Goal: Subscribe to service/newsletter

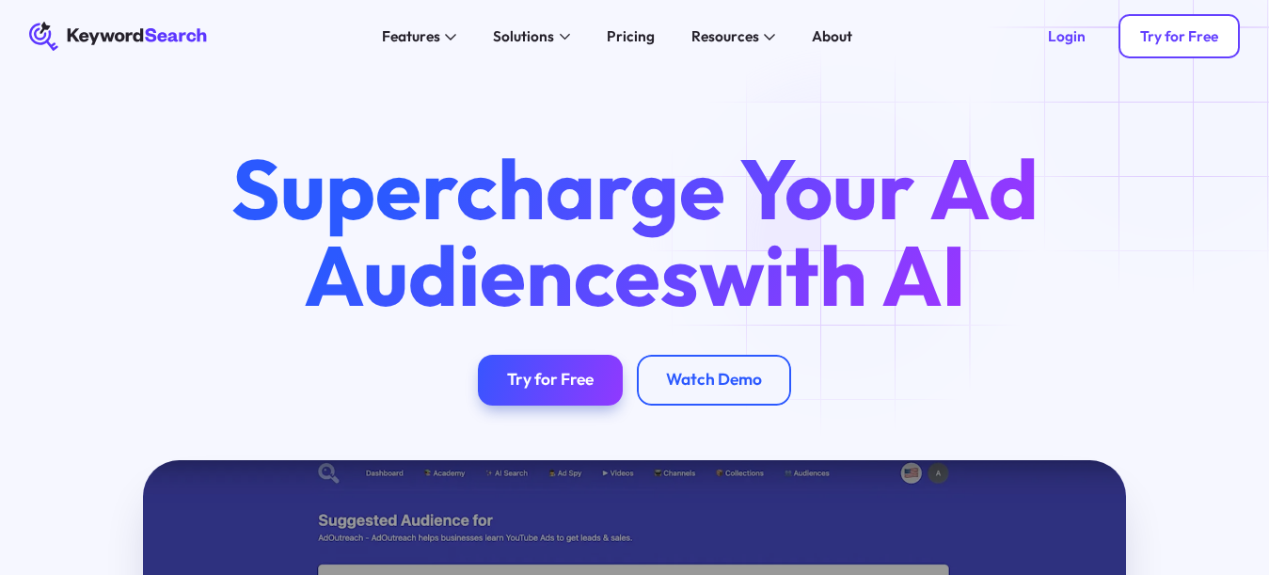
click at [1163, 32] on div "Try for Free" at bounding box center [1179, 36] width 78 height 18
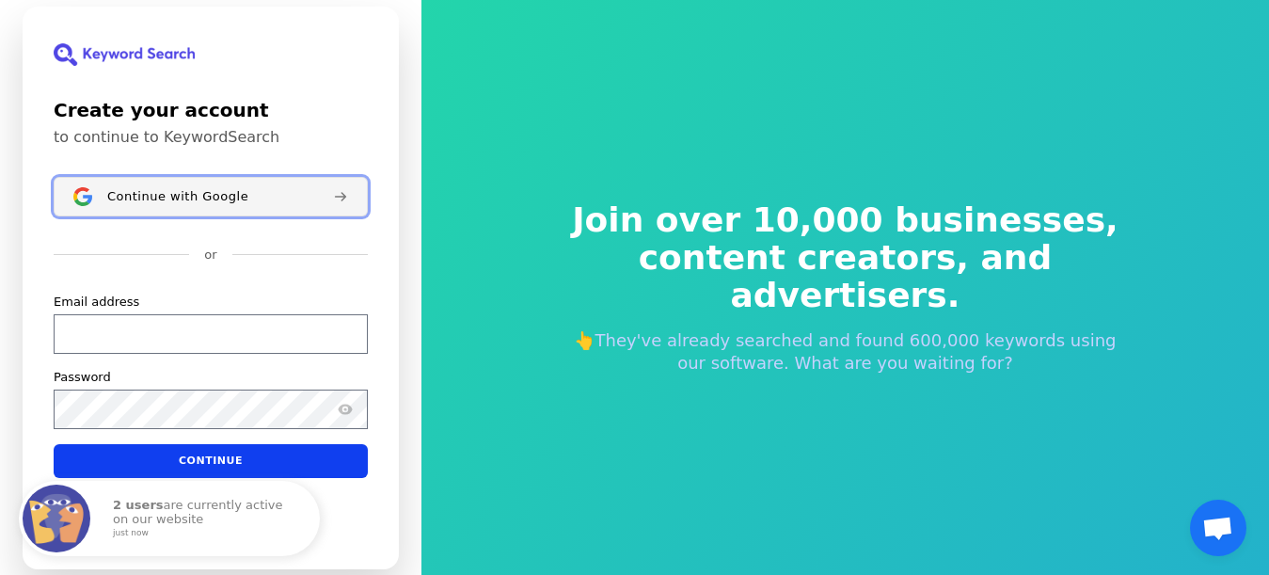
click at [308, 195] on div "Continue with Google" at bounding box center [212, 195] width 211 height 15
